Goal: Information Seeking & Learning: Find specific fact

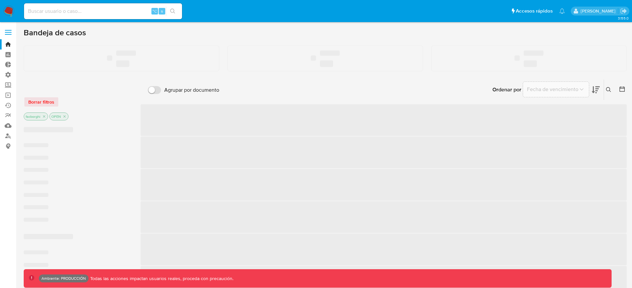
click at [11, 32] on span at bounding box center [8, 32] width 7 height 1
click at [0, 0] on input "checkbox" at bounding box center [0, 0] width 0 height 0
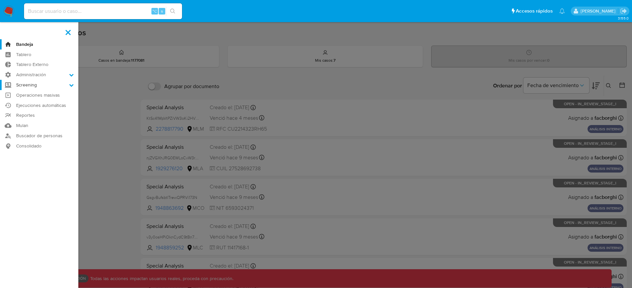
click at [36, 84] on label "Screening" at bounding box center [39, 85] width 78 height 10
click at [0, 0] on input "Screening" at bounding box center [0, 0] width 0 height 0
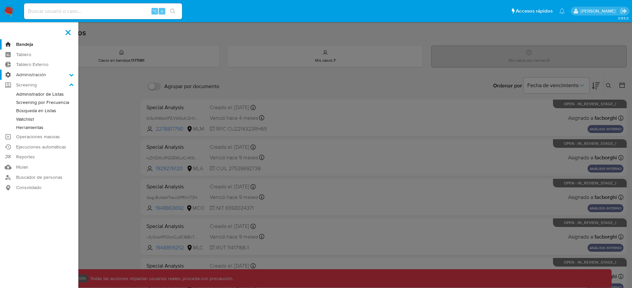
click at [38, 74] on label "Administración" at bounding box center [39, 74] width 78 height 10
click at [0, 0] on input "Administración" at bounding box center [0, 0] width 0 height 0
click at [36, 92] on link "Roles" at bounding box center [39, 92] width 78 height 8
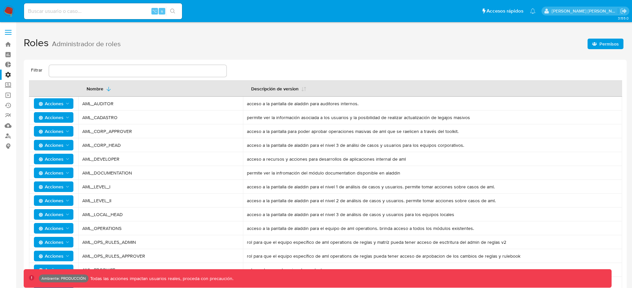
click at [600, 47] on span "Permisos" at bounding box center [609, 44] width 19 height 11
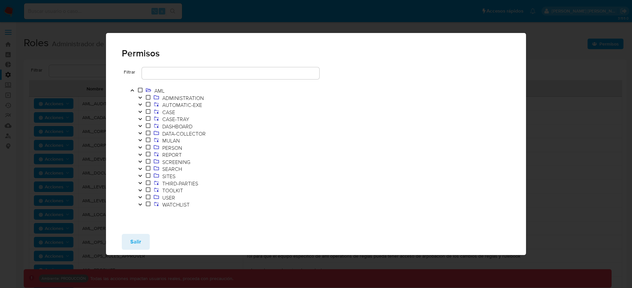
click at [207, 76] on input "text" at bounding box center [231, 73] width 178 height 9
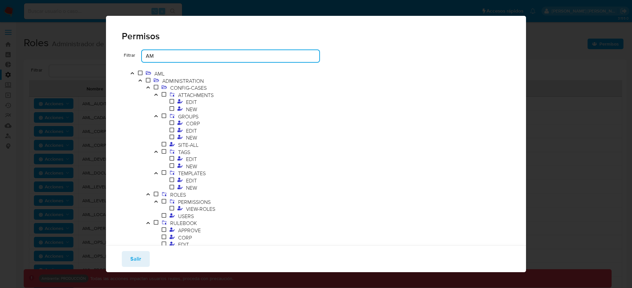
type input "A"
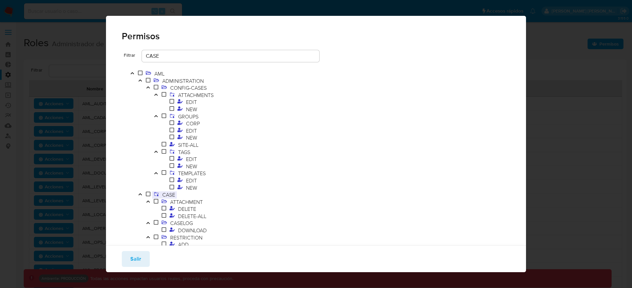
click at [173, 194] on span "CASE" at bounding box center [169, 194] width 16 height 7
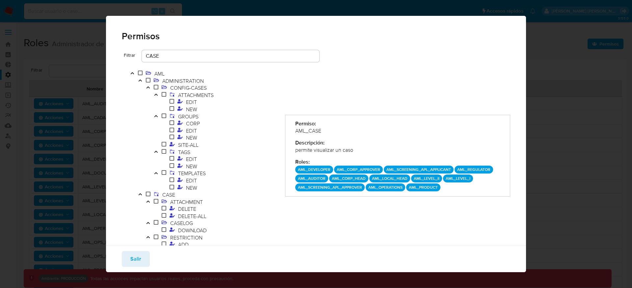
drag, startPoint x: 298, startPoint y: 170, endPoint x: 436, endPoint y: 186, distance: 138.7
click at [436, 186] on div "AML_DEVELOPER AML_CORP_APPROVER AML_SCREENING_APL_APPLICANT AML_REGULATOR AML_A…" at bounding box center [397, 178] width 205 height 26
drag, startPoint x: 437, startPoint y: 188, endPoint x: 297, endPoint y: 170, distance: 141.1
click at [297, 170] on div "AML_DEVELOPER AML_CORP_APPROVER AML_SCREENING_APL_APPLICANT AML_REGULATOR AML_A…" at bounding box center [397, 178] width 205 height 26
click at [195, 52] on input "CASE" at bounding box center [231, 56] width 178 height 9
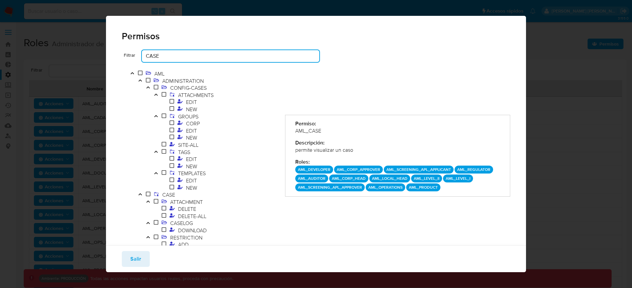
click at [191, 58] on input "CASE" at bounding box center [231, 56] width 178 height 9
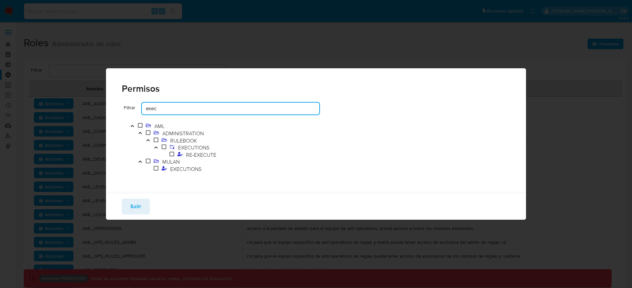
click at [183, 181] on div "Filtrar exec AML ADMINISTRATION RULEBOOK EXECUTIONS RE-EXECUTE MULAN EXECUTIONS" at bounding box center [316, 147] width 421 height 90
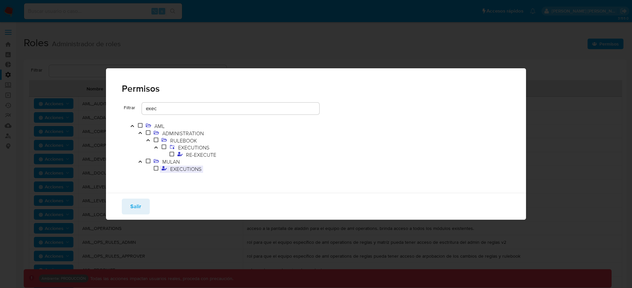
click at [186, 169] on span "EXECUTIONS" at bounding box center [186, 168] width 35 height 7
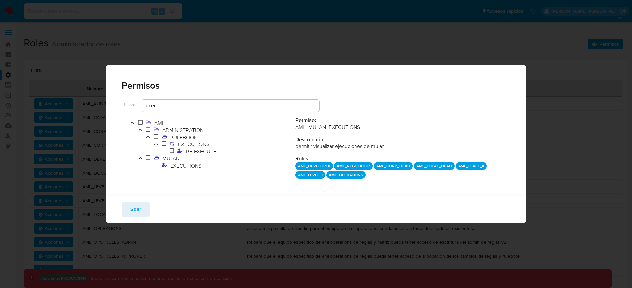
click at [301, 132] on div "Permiso: AML_MULAN_EXECUTIONS Descripción: permitir visualizar ejecuciones de m…" at bounding box center [398, 147] width 226 height 73
click at [310, 127] on div "AML_MULAN_EXECUTIONS" at bounding box center [397, 127] width 205 height 7
click at [308, 131] on div "Permiso: AML_MULAN_EXECUTIONS Descripción: permitir visualizar ejecuciones de m…" at bounding box center [398, 147] width 226 height 73
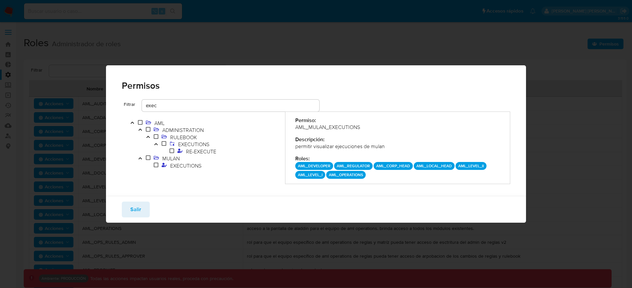
click at [319, 128] on div "AML_MULAN_EXECUTIONS" at bounding box center [397, 127] width 205 height 7
click at [319, 140] on div "Descripción:" at bounding box center [397, 139] width 205 height 7
click at [322, 140] on div "Descripción:" at bounding box center [397, 139] width 205 height 7
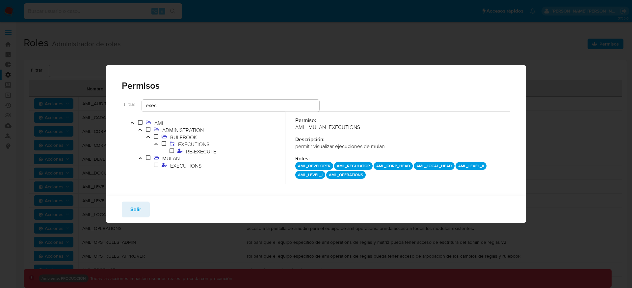
click at [312, 140] on div "Descripción:" at bounding box center [397, 139] width 205 height 7
click at [320, 132] on div "Permiso: AML_MULAN_EXECUTIONS Descripción: permitir visualizar ejecuciones de m…" at bounding box center [398, 147] width 226 height 73
click at [329, 127] on div "AML_MULAN_EXECUTIONS" at bounding box center [397, 127] width 205 height 7
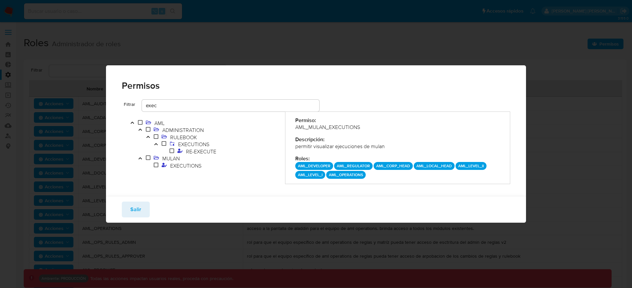
click at [322, 134] on div "Permiso: AML_MULAN_EXECUTIONS Descripción: permitir visualizar ejecuciones de m…" at bounding box center [398, 147] width 226 height 73
click at [324, 129] on div "AML_MULAN_EXECUTIONS" at bounding box center [397, 127] width 205 height 7
click at [322, 134] on div "Permiso: AML_MULAN_EXECUTIONS Descripción: permitir visualizar ejecuciones de m…" at bounding box center [398, 147] width 226 height 73
click at [332, 128] on div "AML_MULAN_EXECUTIONS" at bounding box center [397, 127] width 205 height 7
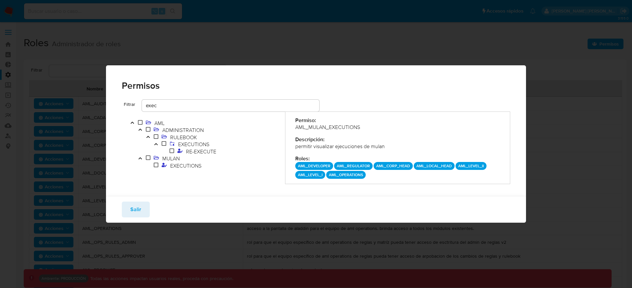
click at [408, 152] on div "Permiso: AML_MULAN_EXECUTIONS Descripción: permitir visualizar ejecuciones de m…" at bounding box center [398, 147] width 226 height 73
click at [330, 129] on div "AML_MULAN_EXECUTIONS" at bounding box center [397, 127] width 205 height 7
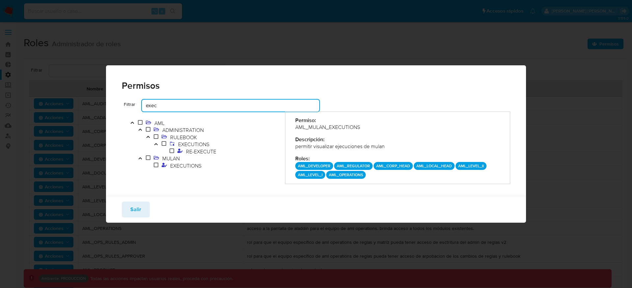
click at [191, 106] on input "exec" at bounding box center [231, 105] width 178 height 9
click at [167, 109] on input "exec" at bounding box center [231, 105] width 178 height 9
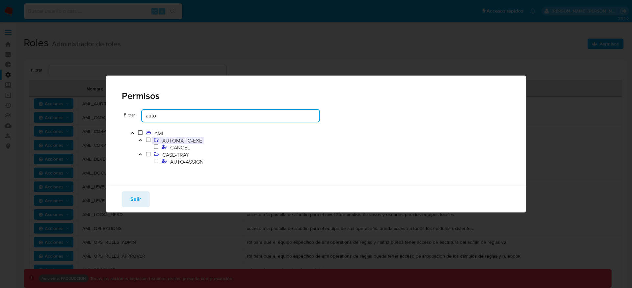
type input "auto"
click at [178, 141] on span "AUTOMATIC-EXE" at bounding box center [182, 140] width 43 height 7
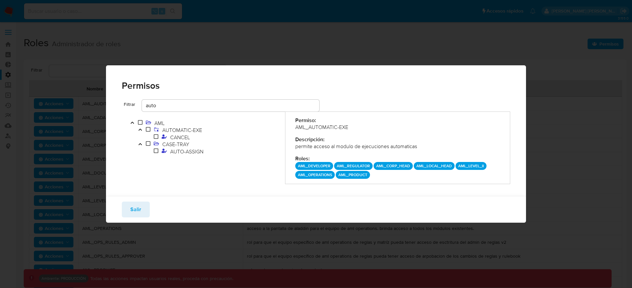
drag, startPoint x: 346, startPoint y: 175, endPoint x: 298, endPoint y: 165, distance: 49.1
click at [298, 165] on div "AML_DEVELOPER AML_REGULATOR AML_CORP_HEAD AML_LOCAL_HEAD AML_LEVEL_II AML_OPERA…" at bounding box center [397, 170] width 205 height 17
